Goal: Navigation & Orientation: Understand site structure

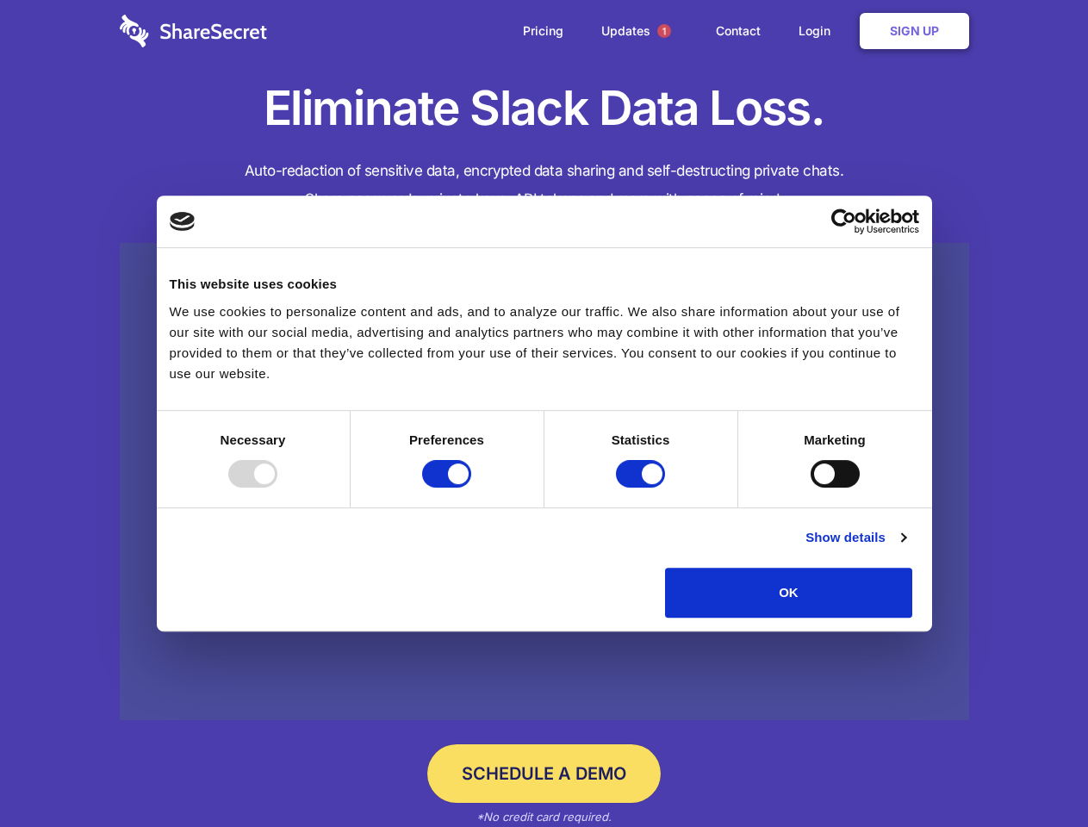
click at [277, 488] on div at bounding box center [252, 474] width 49 height 28
click at [471, 488] on input "Preferences" at bounding box center [446, 474] width 49 height 28
checkbox input "false"
click at [643, 488] on input "Statistics" at bounding box center [640, 474] width 49 height 28
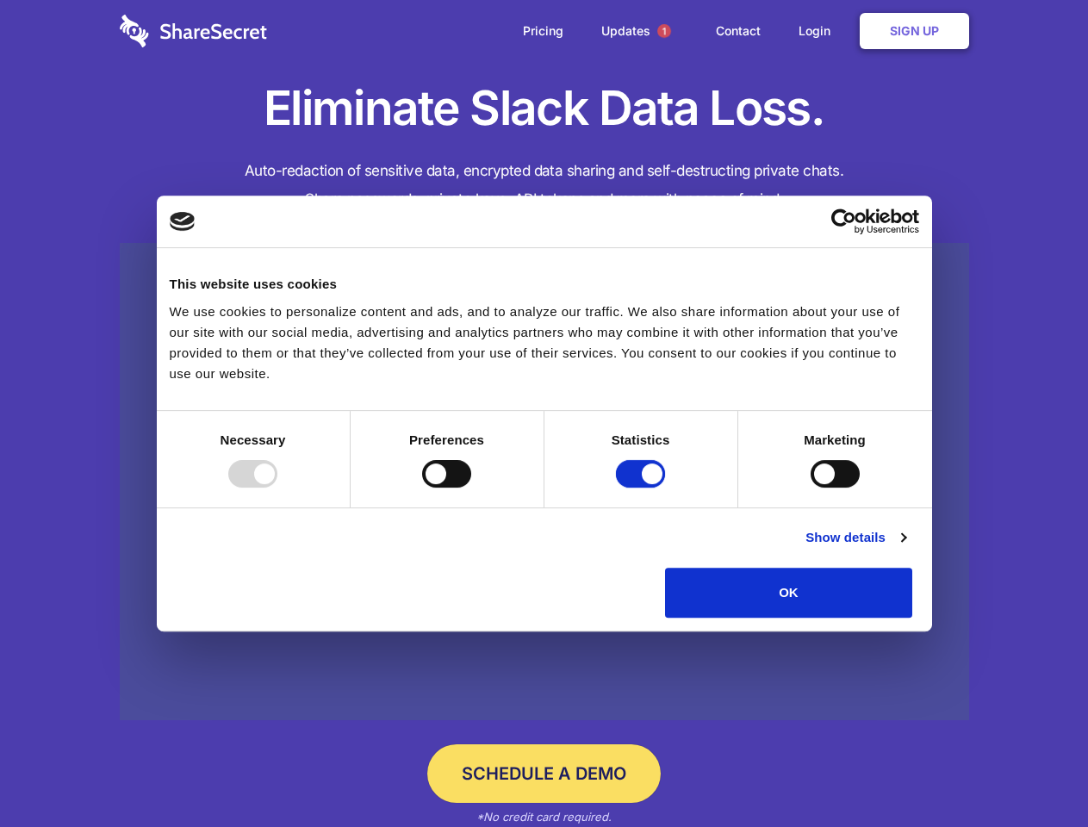
checkbox input "false"
click at [811, 488] on input "Marketing" at bounding box center [835, 474] width 49 height 28
checkbox input "true"
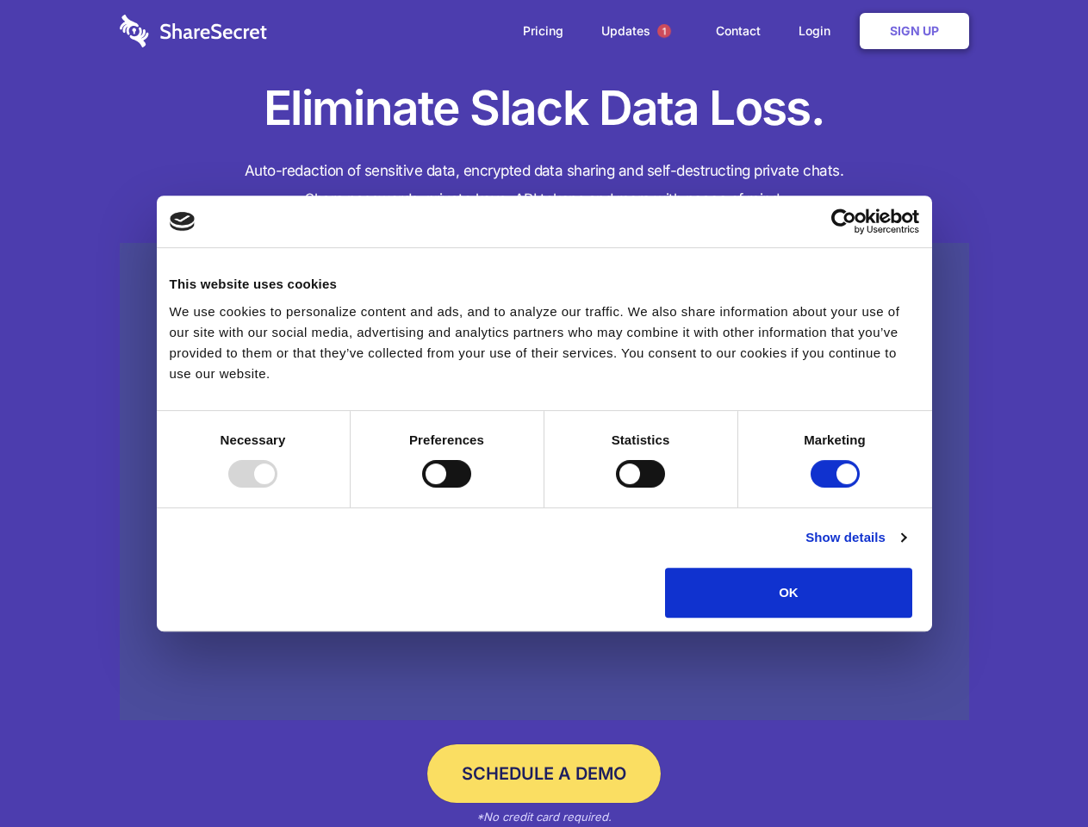
click at [906, 548] on link "Show details" at bounding box center [856, 537] width 100 height 21
